Goal: Task Accomplishment & Management: Use online tool/utility

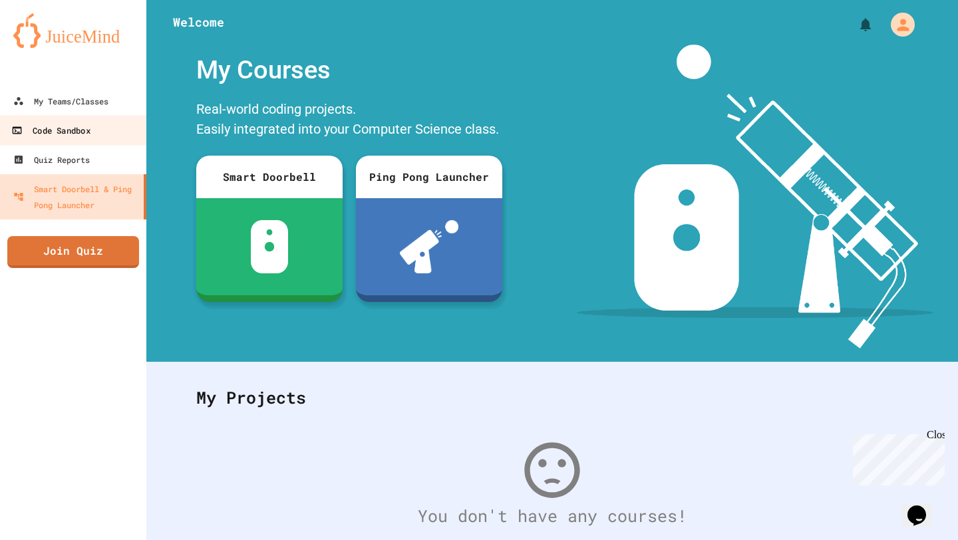
click at [86, 121] on link "Code Sandbox" at bounding box center [73, 130] width 151 height 30
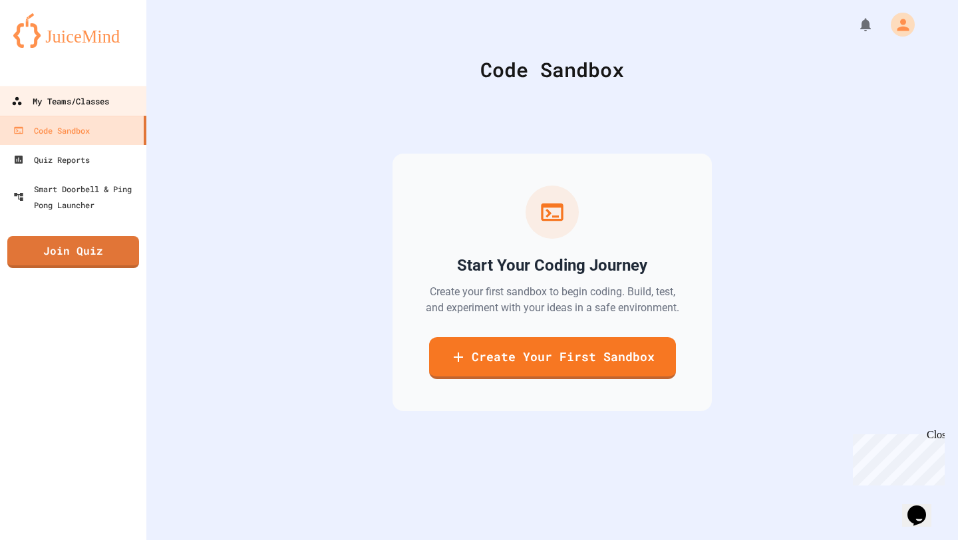
click at [76, 104] on div "My Teams/Classes" at bounding box center [60, 101] width 98 height 17
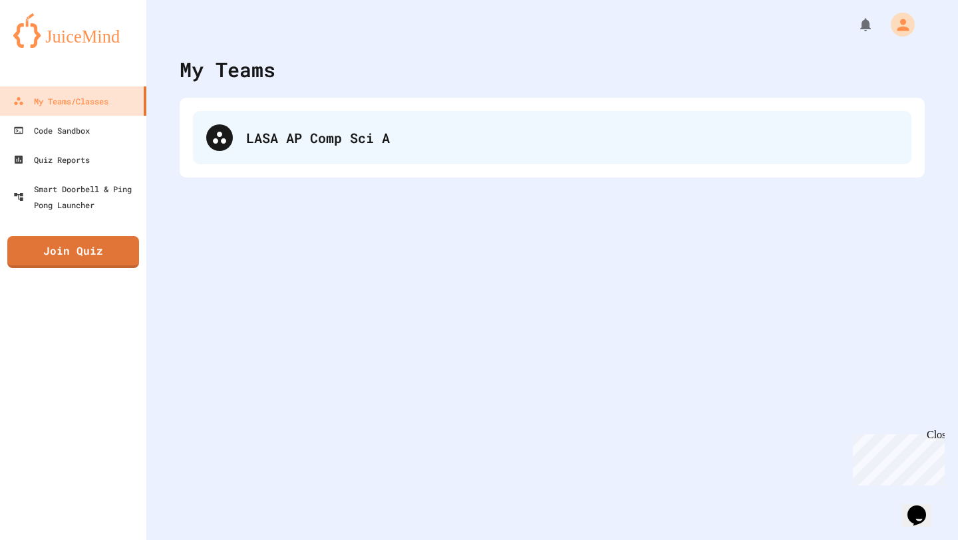
click at [283, 139] on div "LASA AP Comp Sci A" at bounding box center [572, 138] width 652 height 20
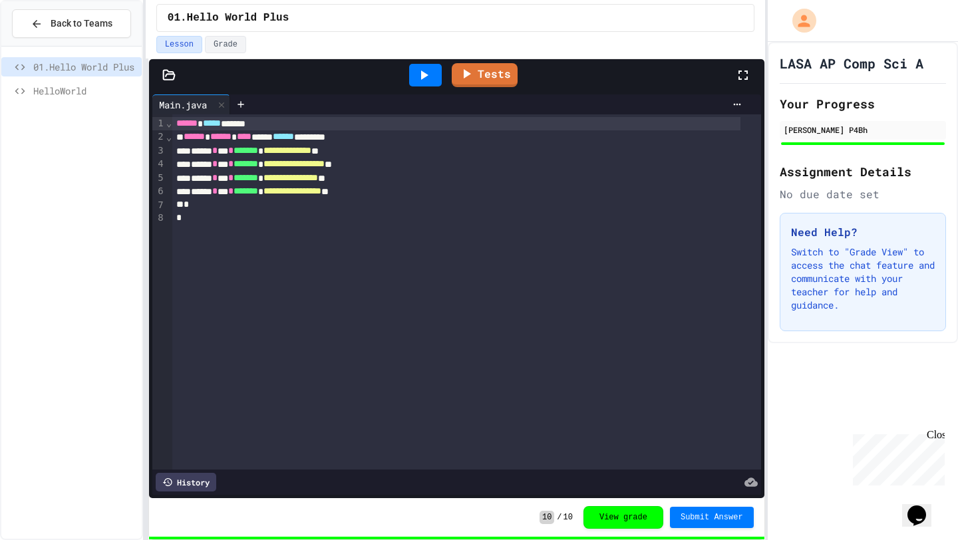
click at [82, 88] on span "HelloWorld" at bounding box center [84, 91] width 103 height 14
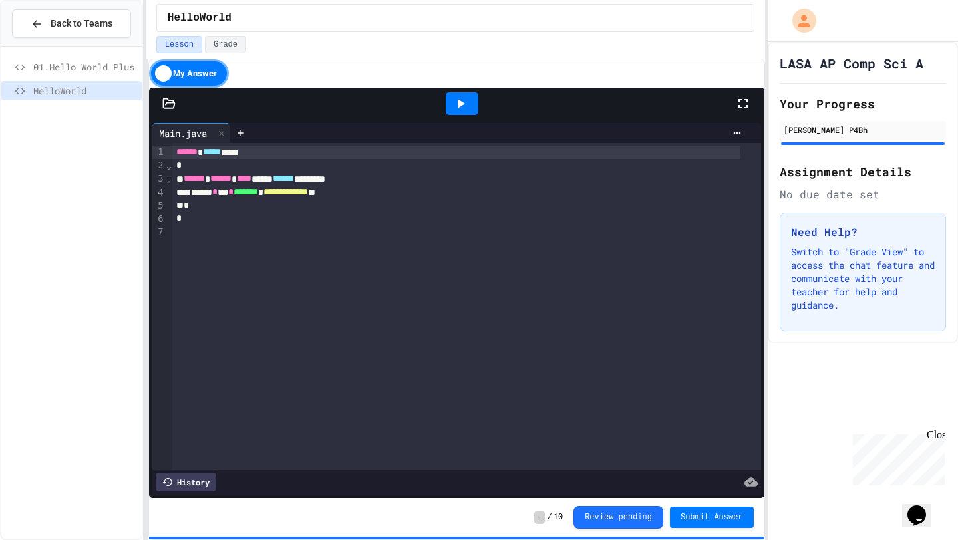
click at [308, 196] on span "**********" at bounding box center [285, 191] width 45 height 9
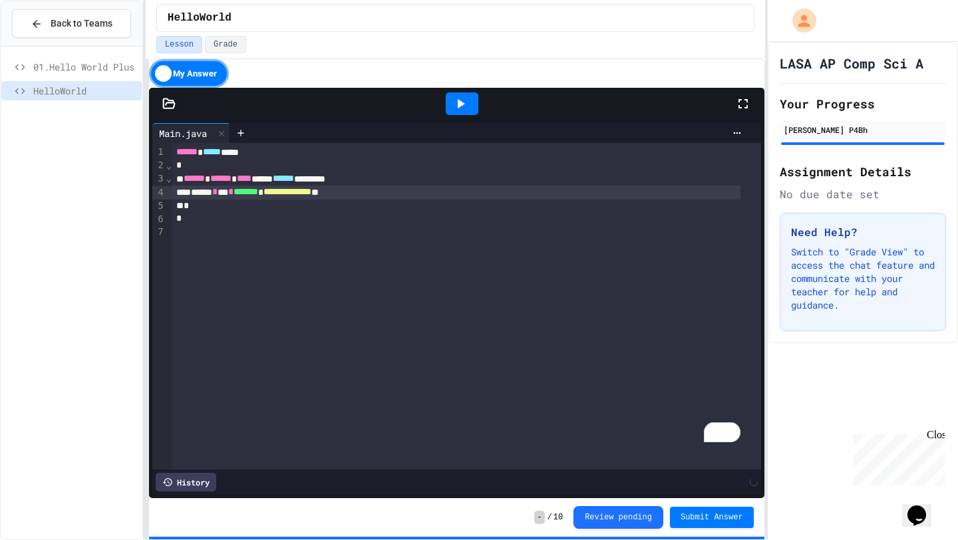
click at [482, 285] on div "**********" at bounding box center [466, 306] width 588 height 327
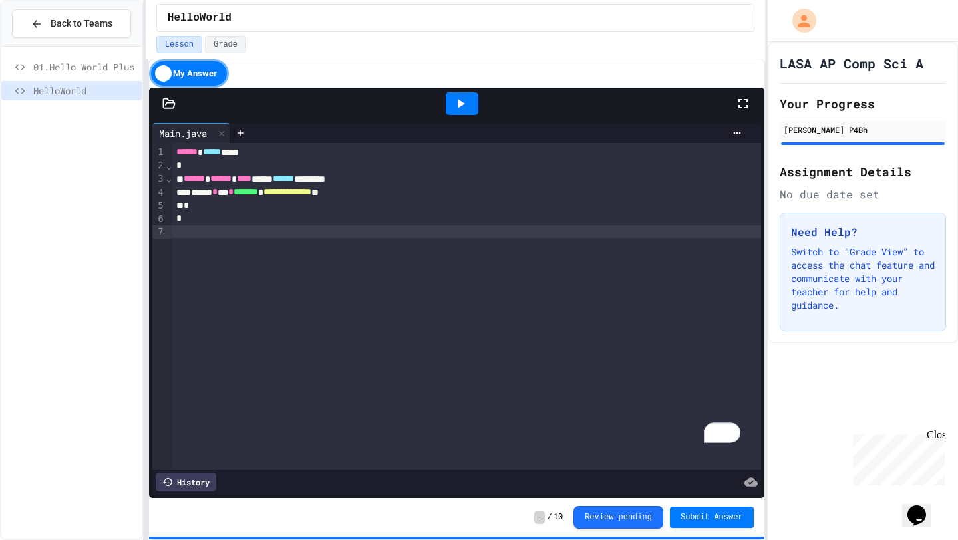
click at [457, 100] on icon at bounding box center [460, 104] width 16 height 16
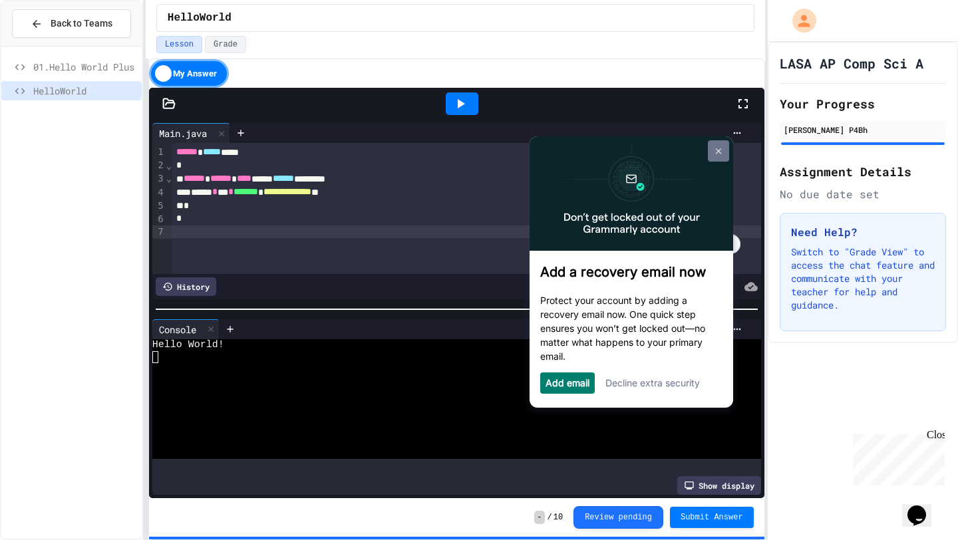
click at [718, 144] on link at bounding box center [718, 150] width 21 height 21
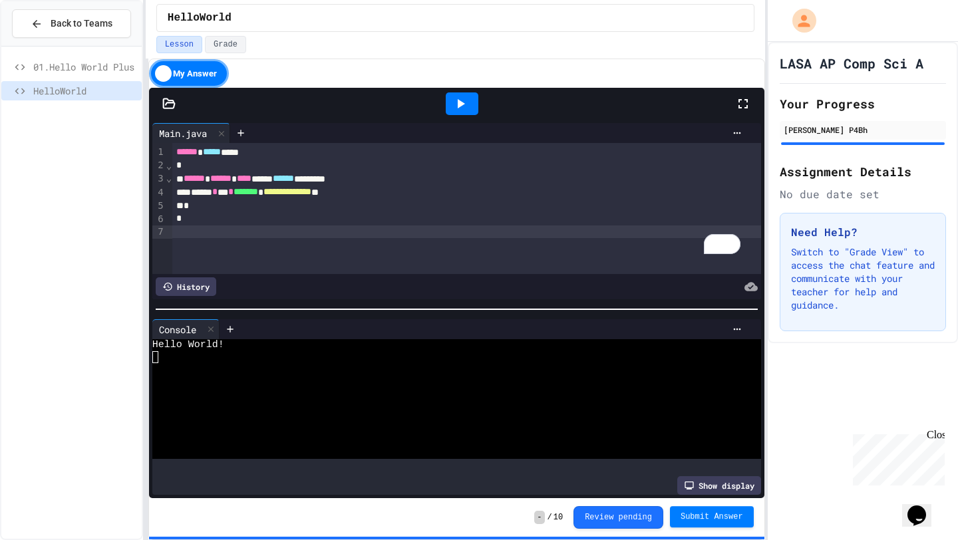
click at [694, 507] on button "Submit Answer" at bounding box center [712, 516] width 84 height 21
click at [708, 511] on span "Submit Answer" at bounding box center [711, 516] width 63 height 11
click at [197, 80] on div "My Answer" at bounding box center [189, 73] width 80 height 29
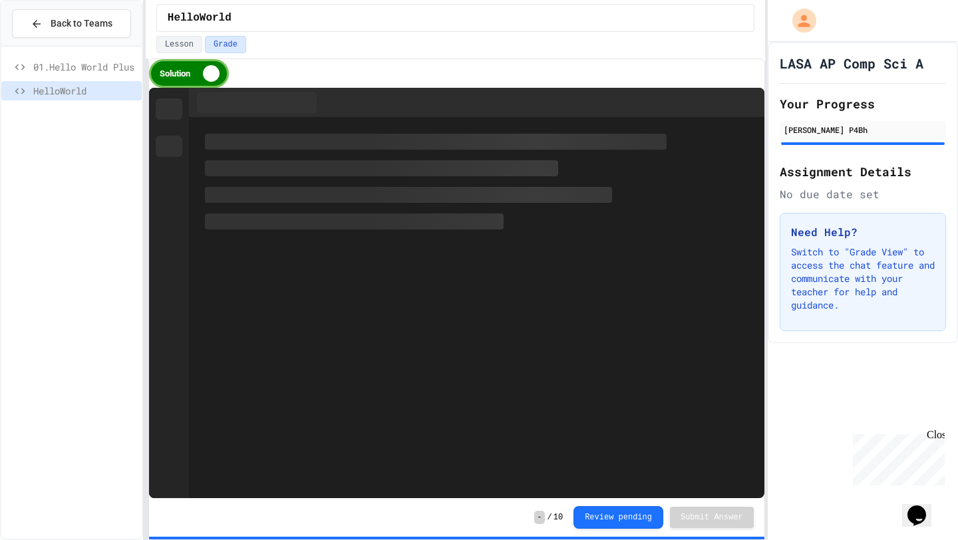
click at [182, 77] on div "Solution" at bounding box center [189, 73] width 80 height 29
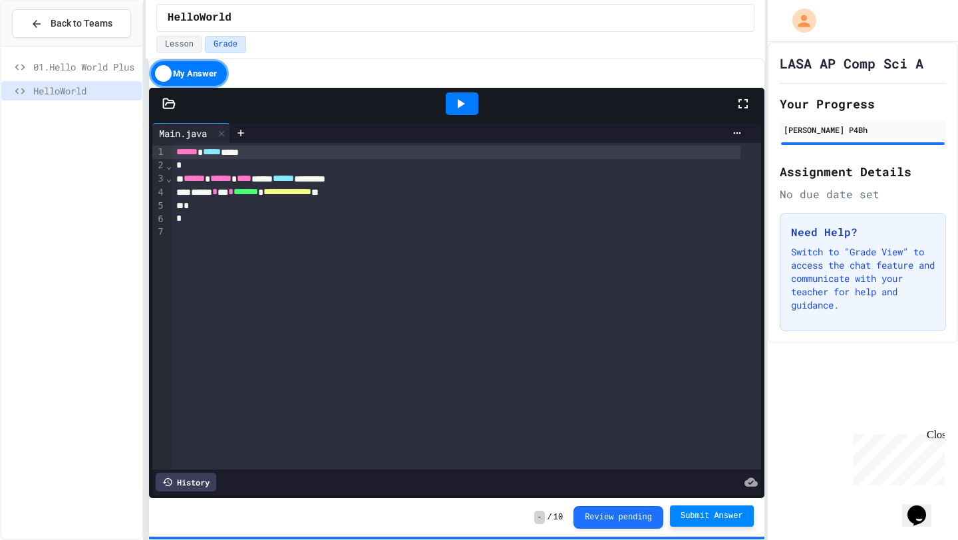
click at [247, 239] on div at bounding box center [466, 231] width 588 height 13
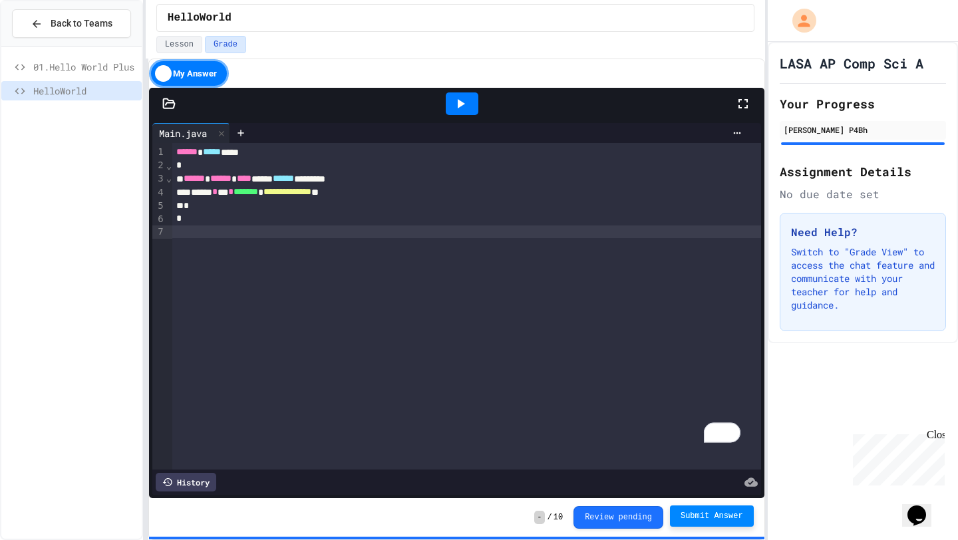
click at [172, 108] on icon at bounding box center [168, 103] width 13 height 13
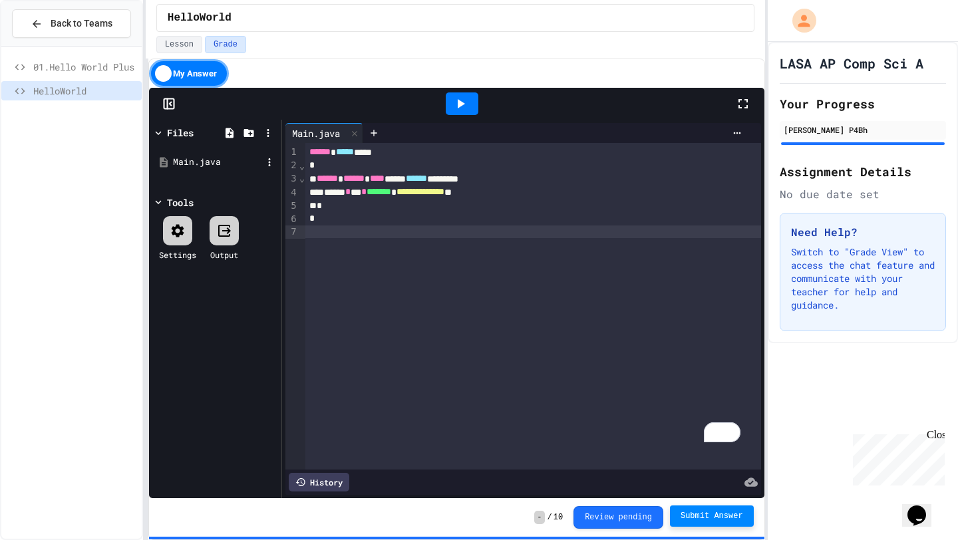
click at [305, 404] on li "Download" at bounding box center [350, 416] width 91 height 24
